Goal: Entertainment & Leisure: Consume media (video, audio)

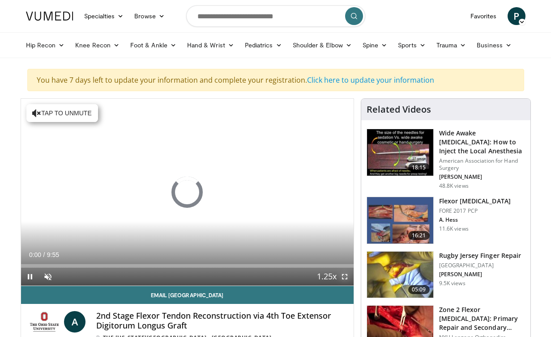
click at [343, 278] on span "Video Player" at bounding box center [345, 277] width 18 height 18
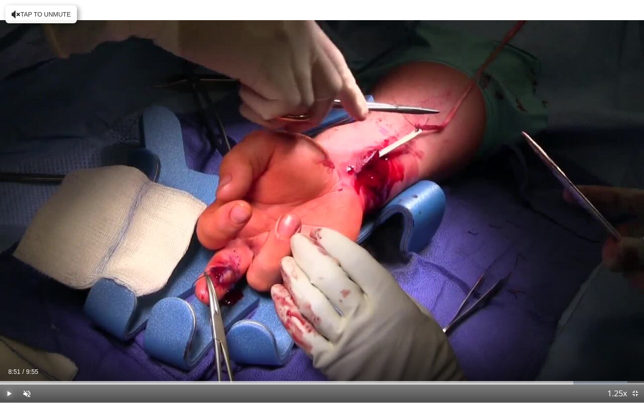
click at [12, 337] on span "Video Player" at bounding box center [9, 393] width 18 height 18
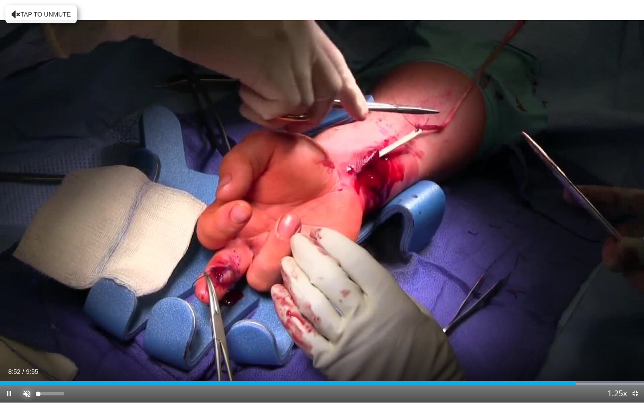
click at [30, 337] on span "Video Player" at bounding box center [27, 393] width 18 height 18
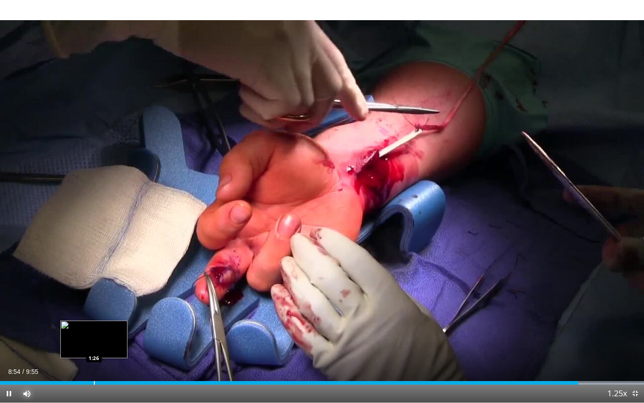
click at [94, 337] on div "Progress Bar" at bounding box center [94, 383] width 1 height 4
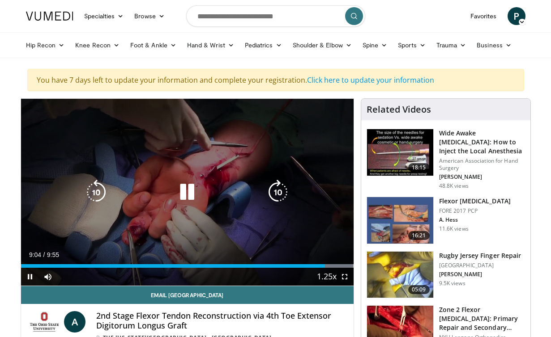
click at [195, 190] on icon "Video Player" at bounding box center [187, 192] width 25 height 25
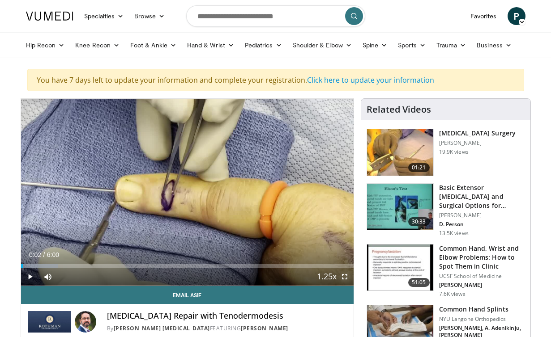
click at [343, 277] on span "Video Player" at bounding box center [345, 277] width 18 height 18
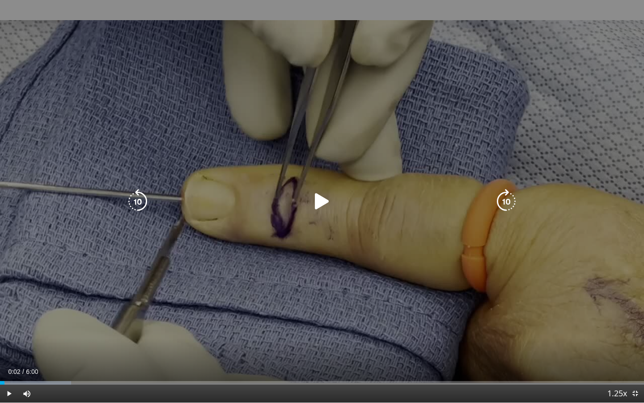
click at [275, 205] on div "Video Player" at bounding box center [322, 201] width 387 height 18
click at [314, 205] on icon "Video Player" at bounding box center [322, 201] width 25 height 25
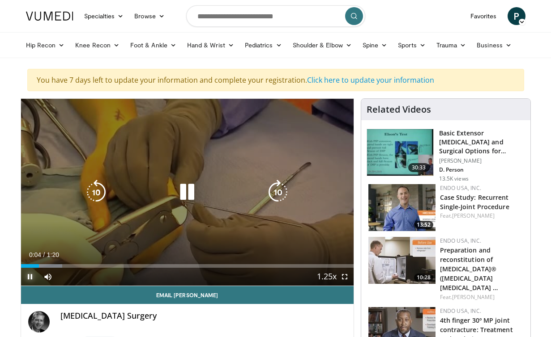
click at [30, 279] on span "Video Player" at bounding box center [30, 277] width 18 height 18
click at [189, 194] on icon "Video Player" at bounding box center [187, 192] width 25 height 25
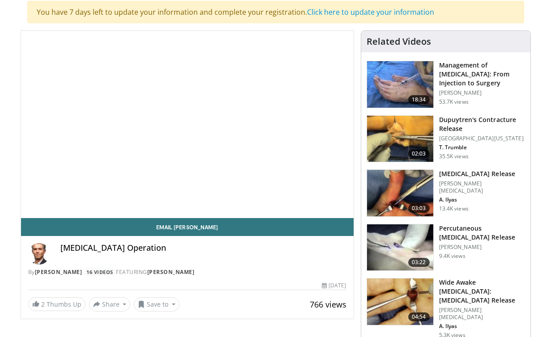
scroll to position [68, 0]
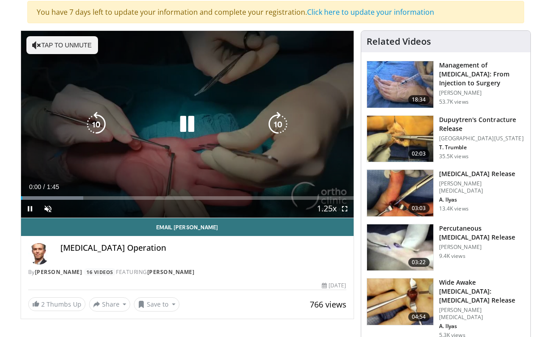
click at [186, 122] on icon "Video Player" at bounding box center [187, 124] width 25 height 25
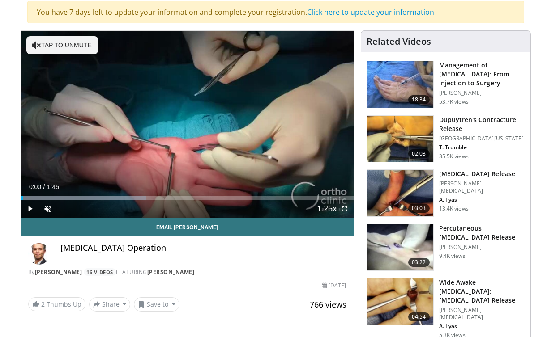
click at [346, 212] on span "Video Player" at bounding box center [345, 209] width 18 height 18
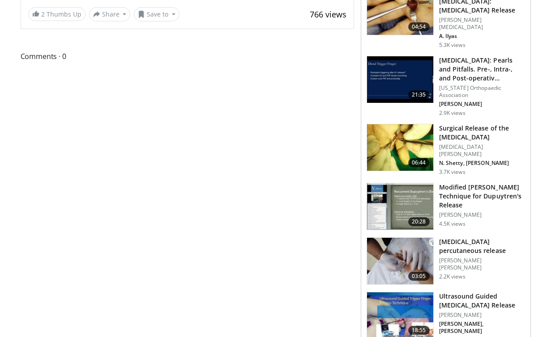
scroll to position [0, 0]
